Goal: Information Seeking & Learning: Learn about a topic

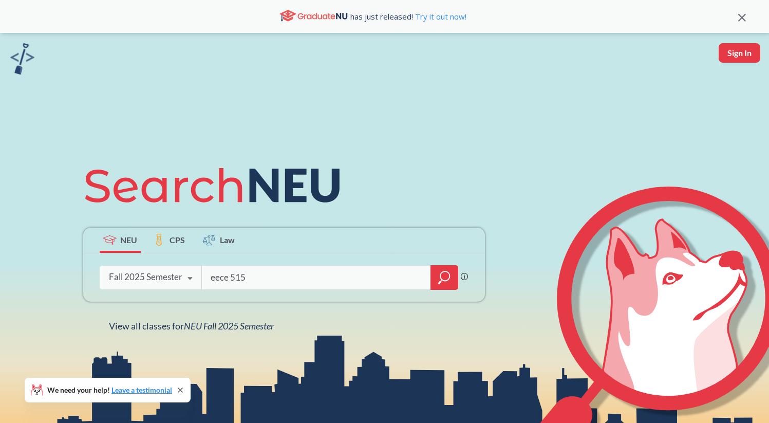
type input "eece 5155"
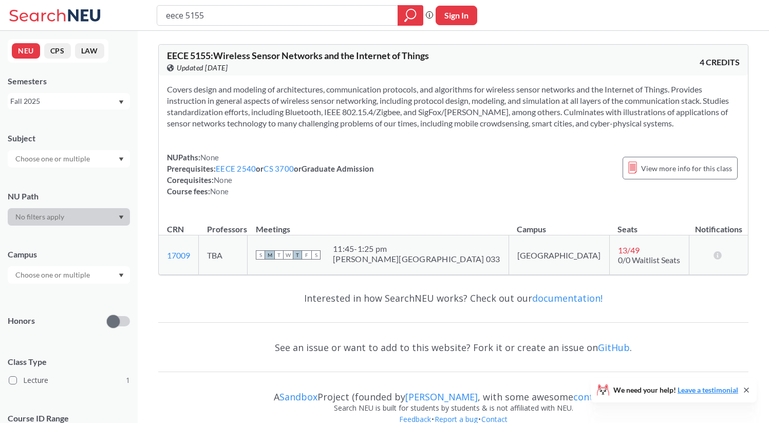
click at [121, 103] on icon "Dropdown arrow" at bounding box center [121, 102] width 5 height 4
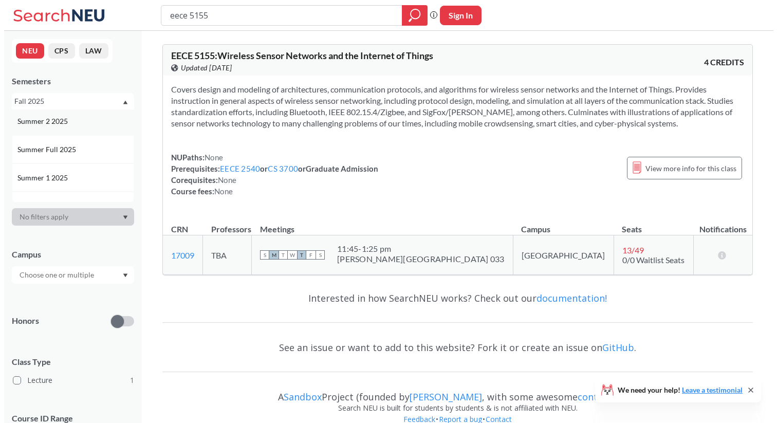
scroll to position [38, 0]
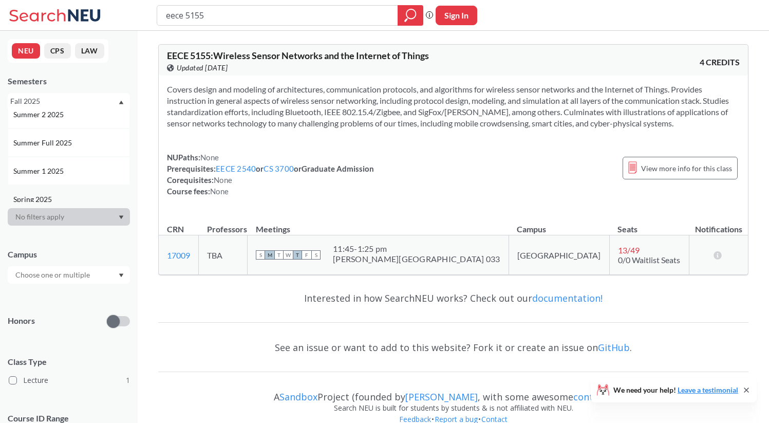
click at [93, 189] on div "Spring 2025" at bounding box center [69, 199] width 122 height 28
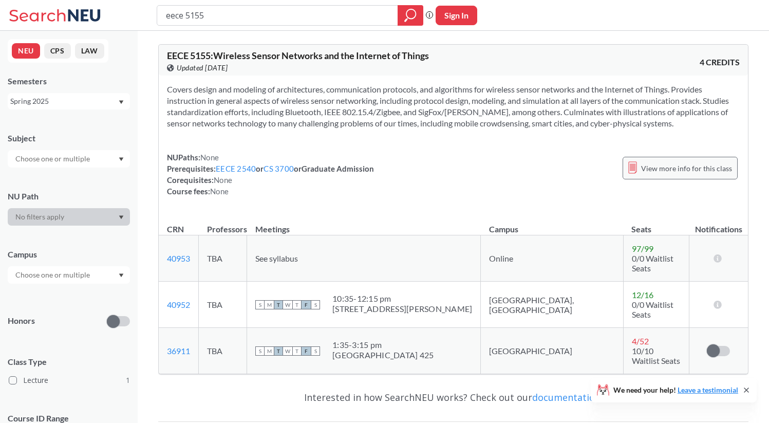
click at [687, 159] on div "View more info for this class" at bounding box center [680, 168] width 115 height 23
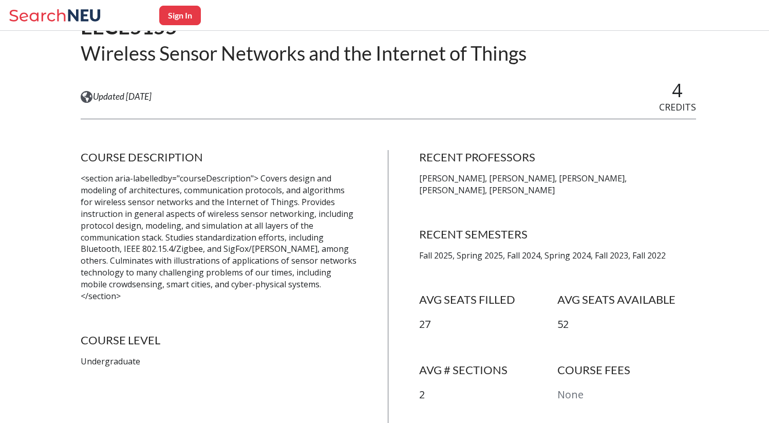
scroll to position [107, 0]
